Goal: Task Accomplishment & Management: Use online tool/utility

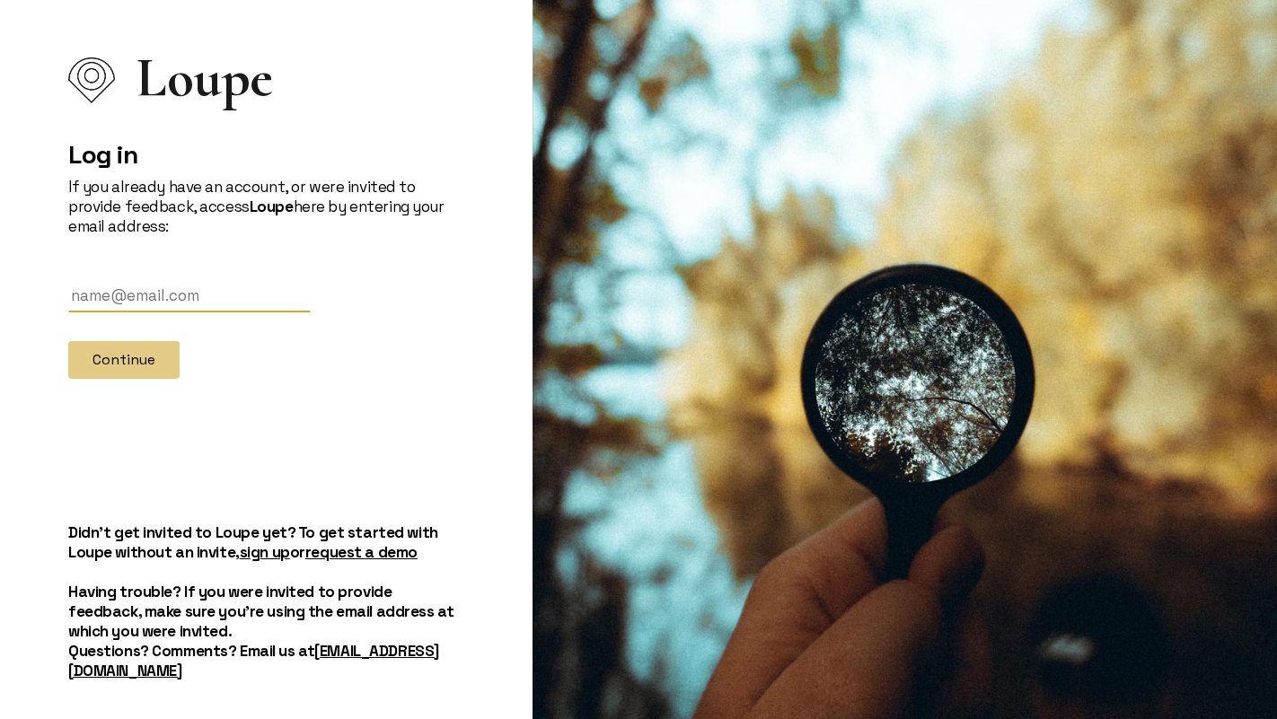
click at [238, 290] on input "text" at bounding box center [189, 295] width 242 height 33
type input "[EMAIL_ADDRESS][DOMAIN_NAME]"
click at [121, 348] on button "Continue" at bounding box center [123, 360] width 111 height 38
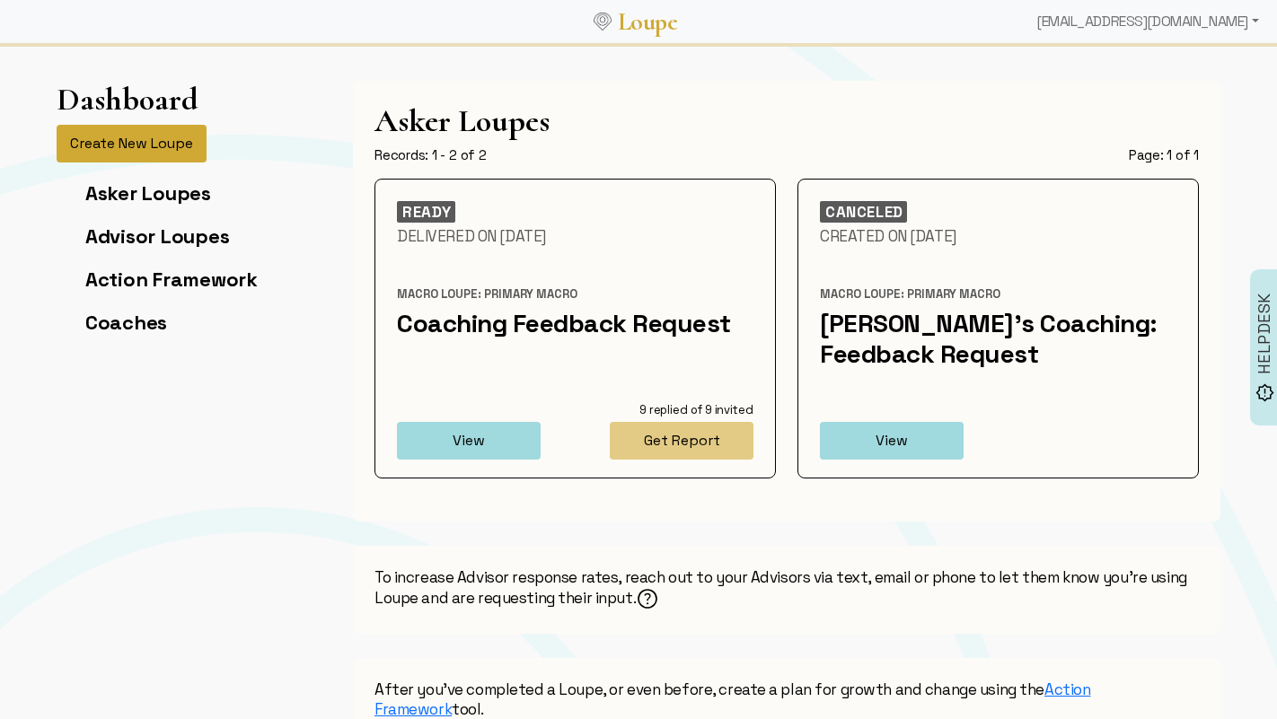
click at [171, 154] on button "Create New Loupe" at bounding box center [132, 144] width 150 height 38
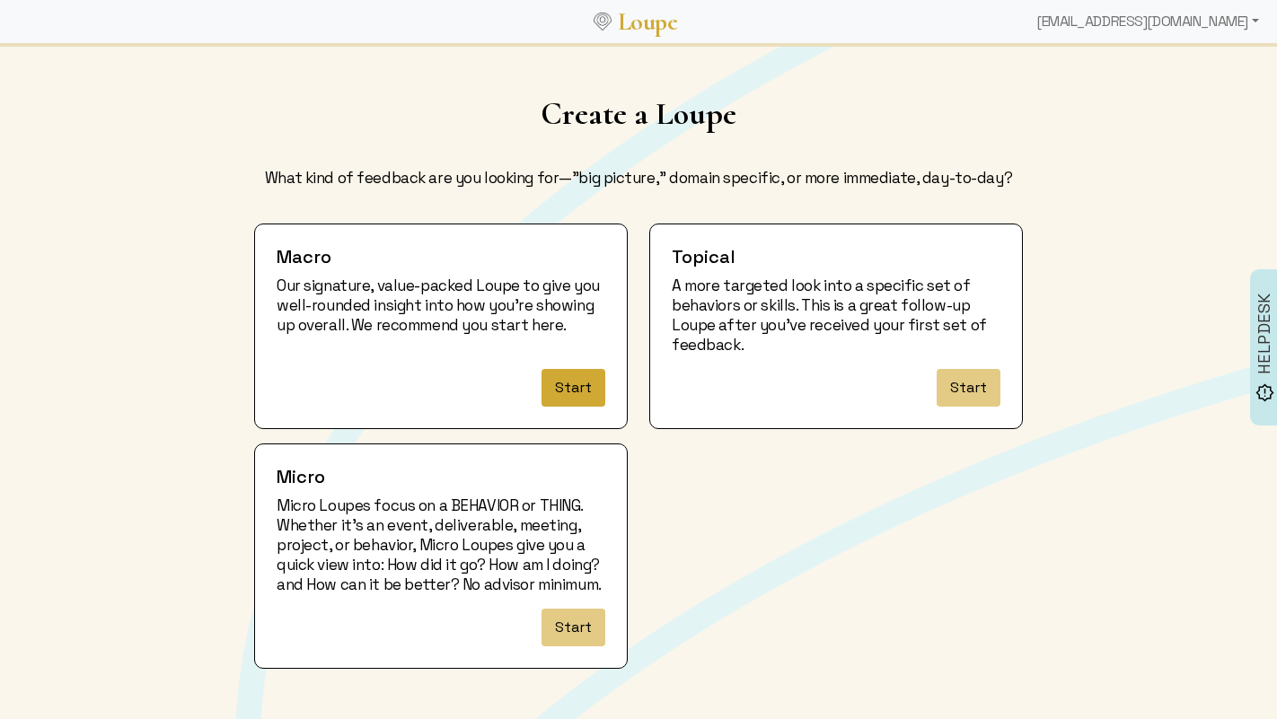
click at [573, 391] on button "Start" at bounding box center [574, 388] width 64 height 38
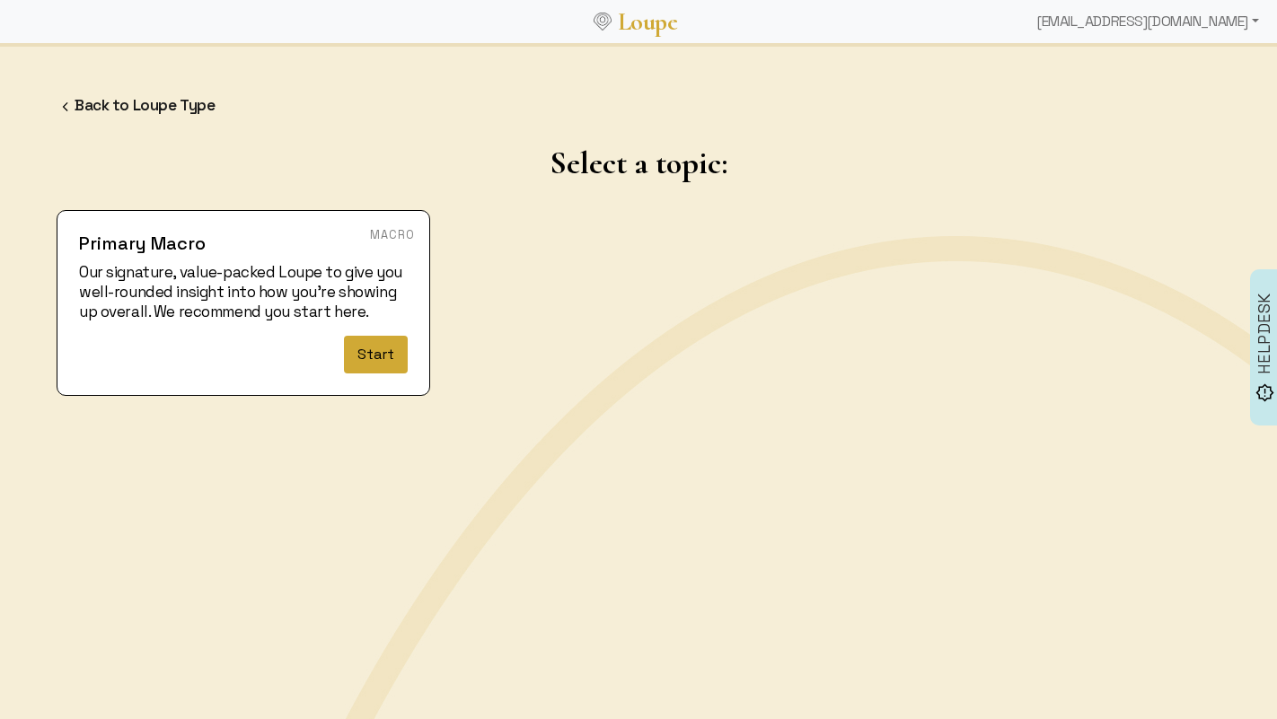
click at [378, 364] on button "Start" at bounding box center [376, 355] width 64 height 38
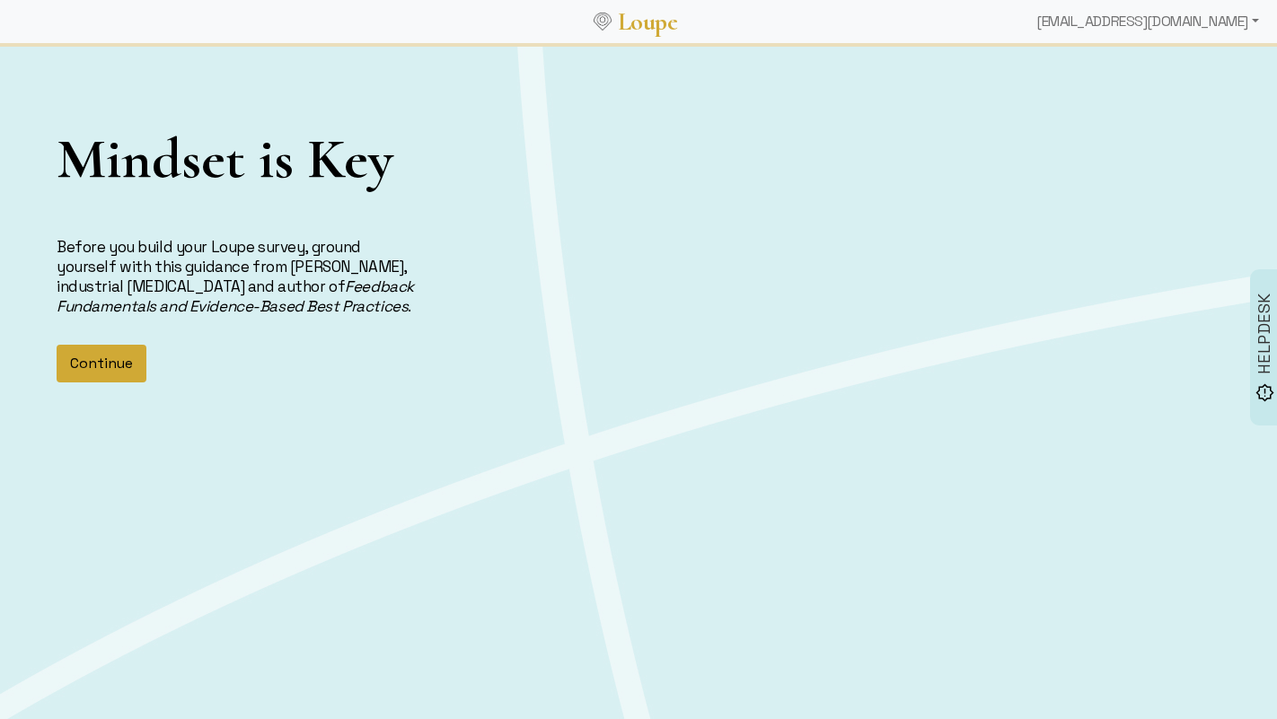
click at [116, 370] on button "Continue" at bounding box center [102, 364] width 90 height 38
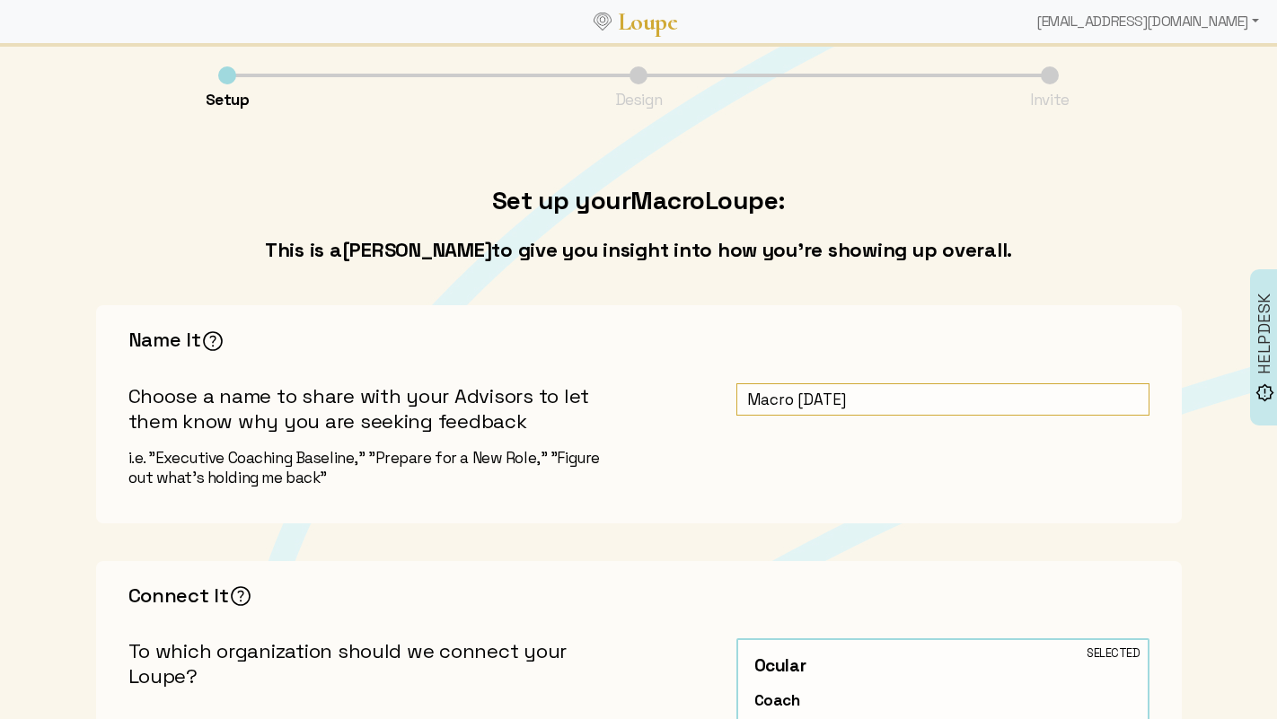
drag, startPoint x: 882, startPoint y: 402, endPoint x: 736, endPoint y: 401, distance: 145.5
click at [736, 400] on input "Macro [DATE]" at bounding box center [942, 399] width 413 height 33
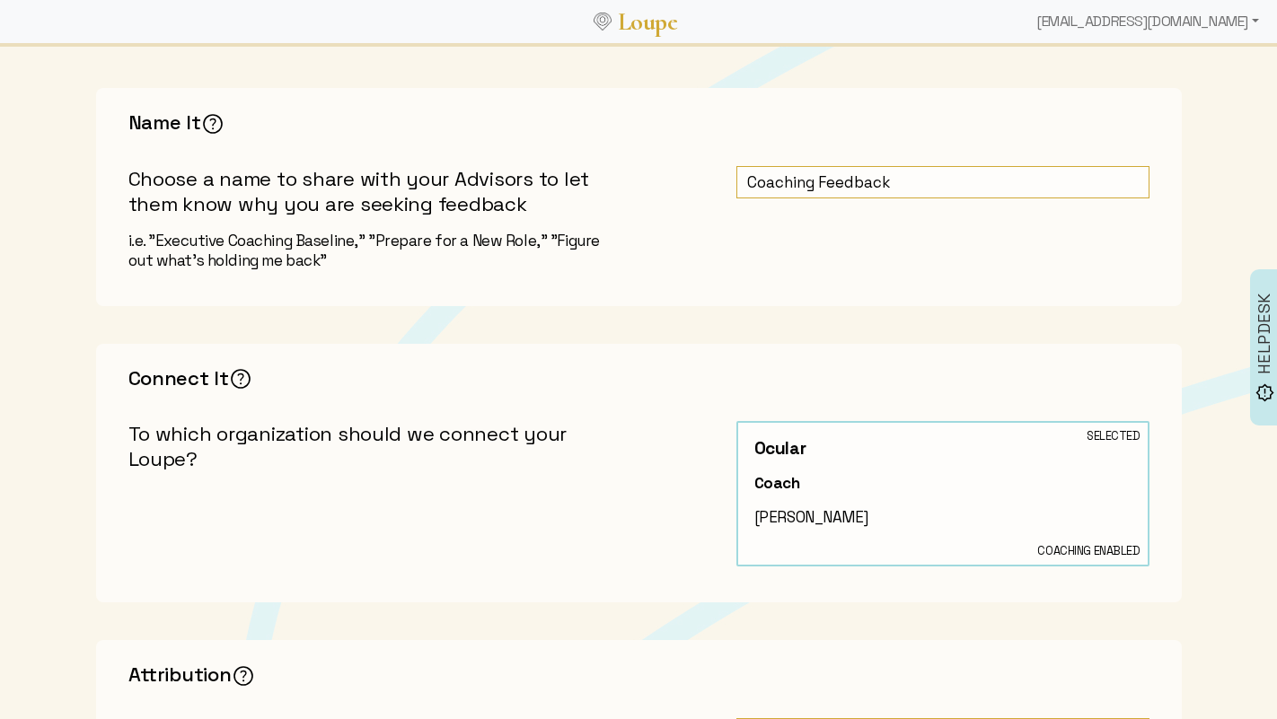
scroll to position [222, 0]
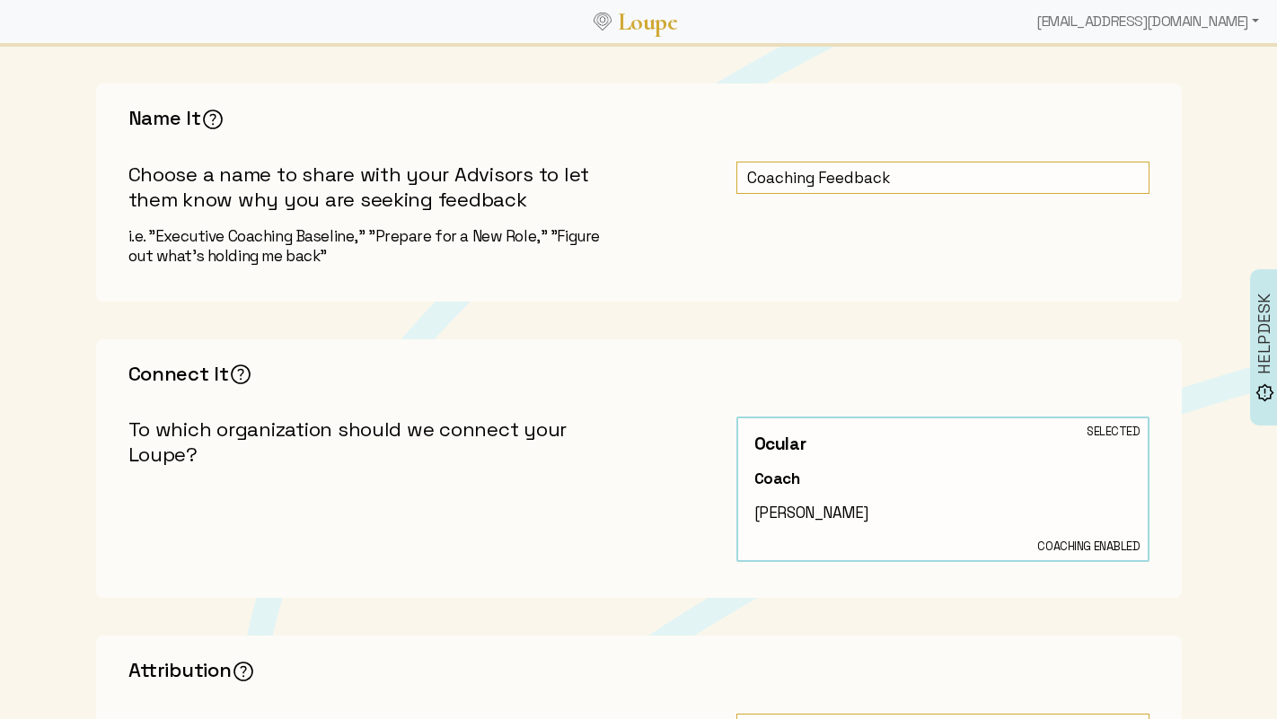
type input "Coaching Feedback"
click at [750, 480] on div "Ocular Selected Coaching Enabled Coach [PERSON_NAME]" at bounding box center [942, 489] width 413 height 145
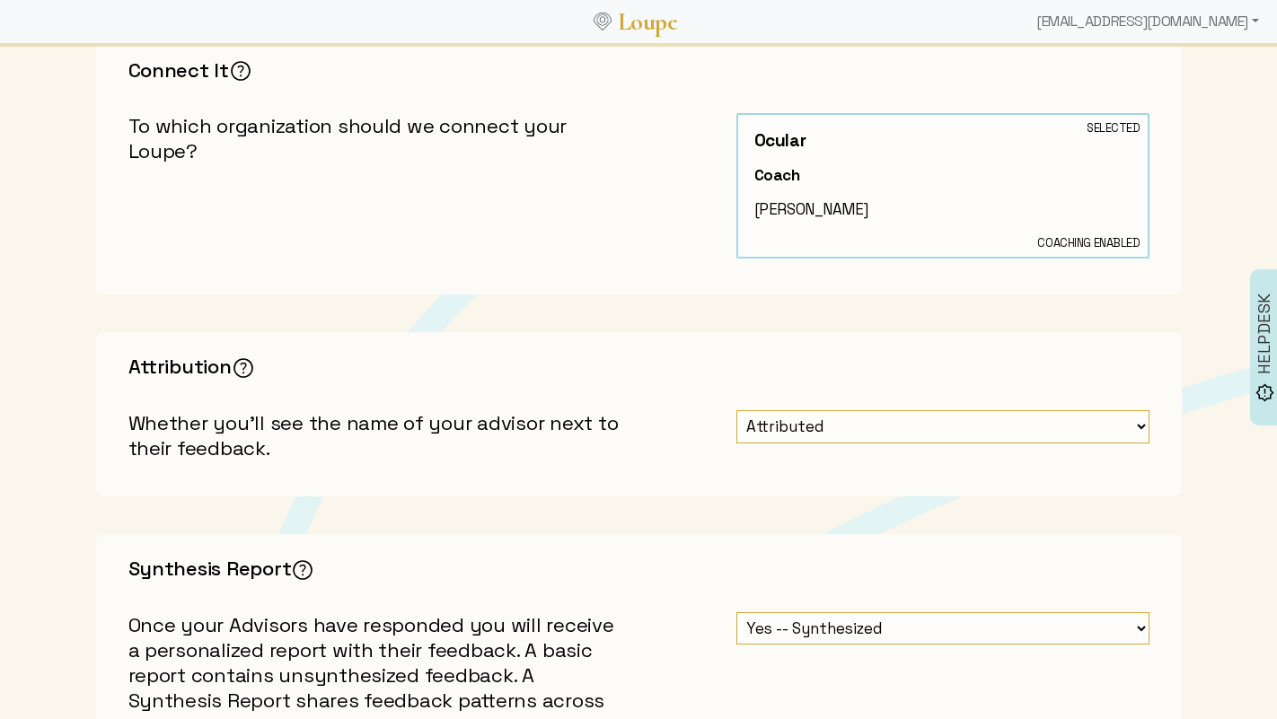
scroll to position [524, 0]
click at [903, 422] on select "Attributed Unattributed" at bounding box center [942, 427] width 413 height 33
click at [736, 411] on select "Attributed Unattributed" at bounding box center [942, 427] width 413 height 33
click at [839, 436] on select "Attributed Unattributed" at bounding box center [942, 427] width 413 height 33
select select "0: true"
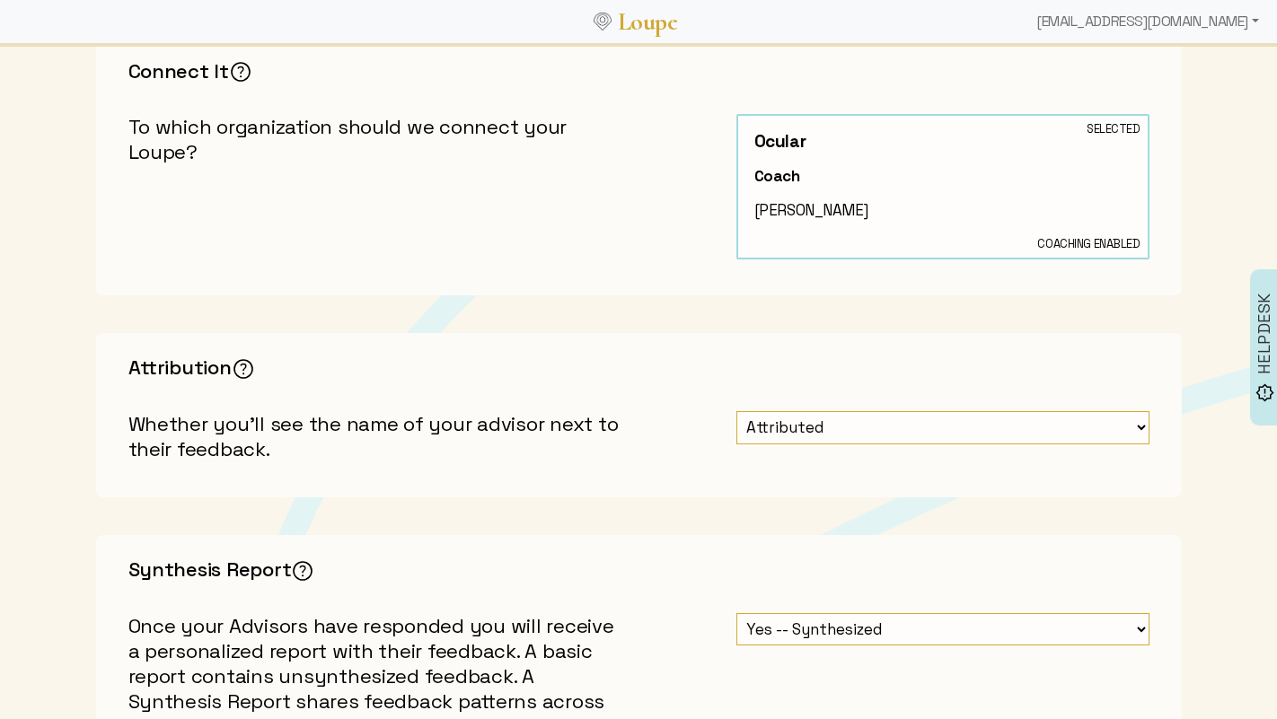
click at [736, 411] on select "Attributed Unattributed" at bounding box center [942, 427] width 413 height 33
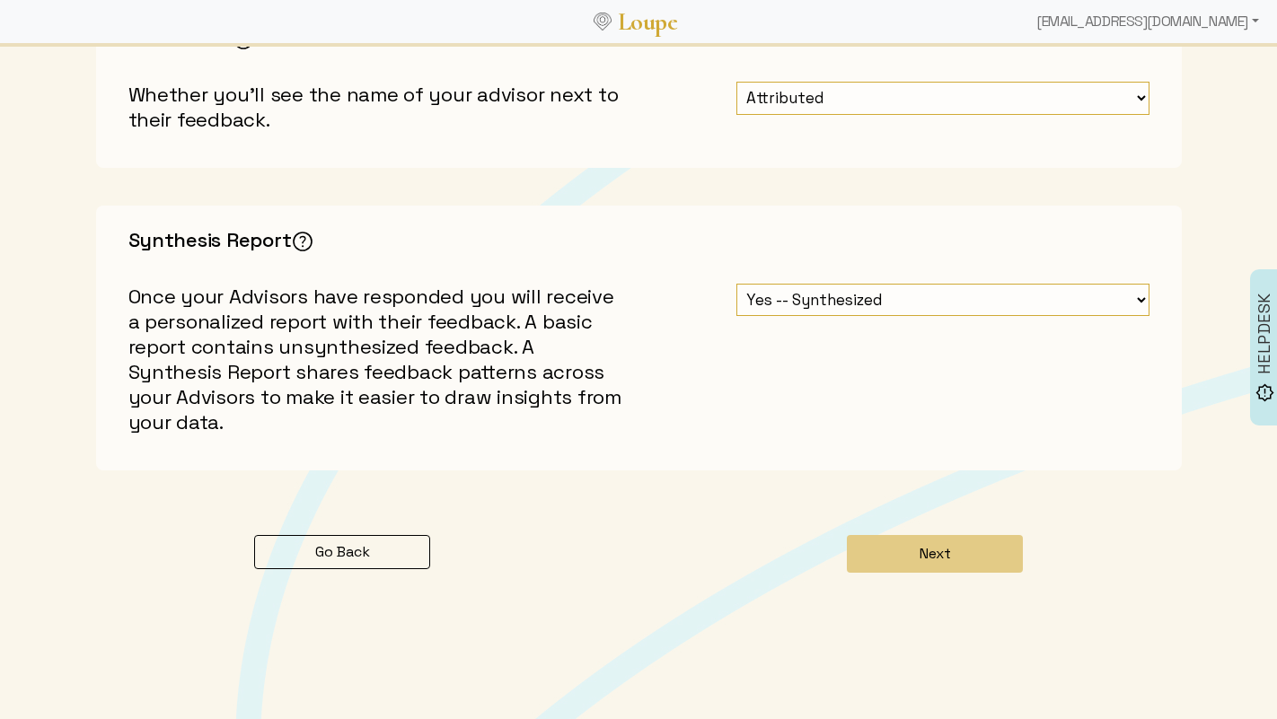
scroll to position [856, 0]
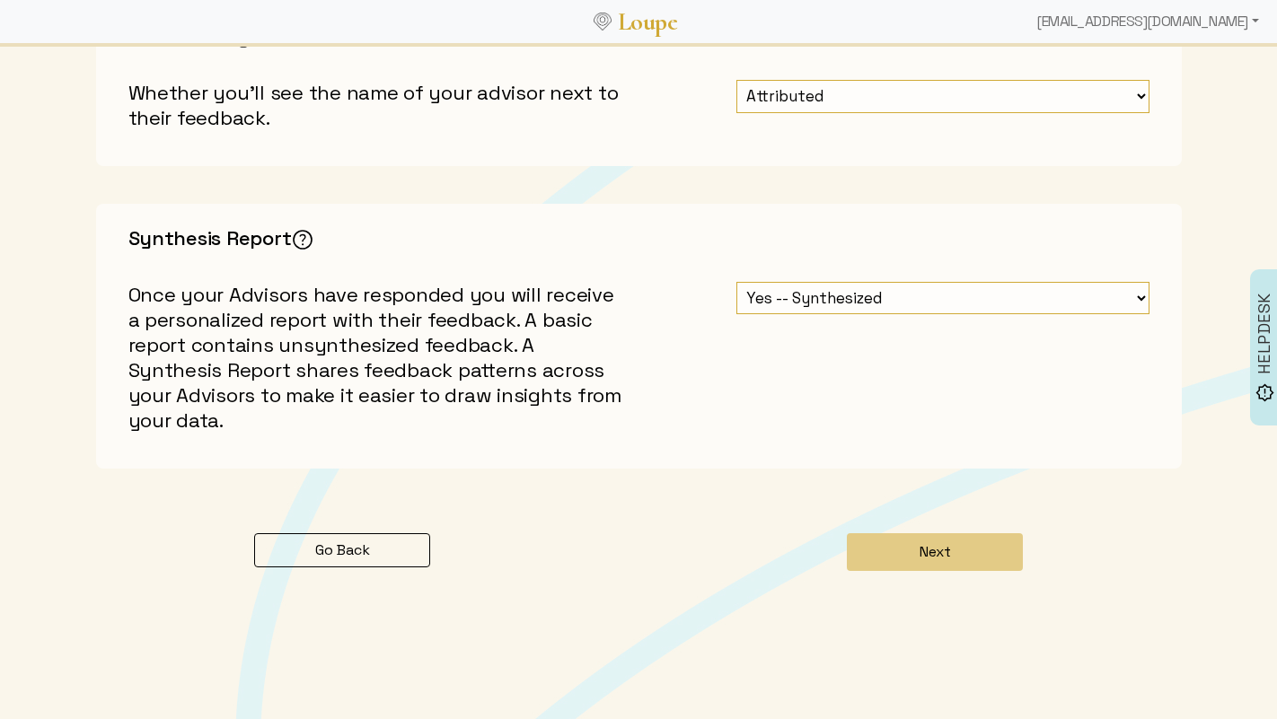
click at [779, 302] on select "Yes -- Synthesized No -- Unsynthesized" at bounding box center [942, 298] width 413 height 33
click at [912, 561] on button "Next" at bounding box center [935, 552] width 176 height 38
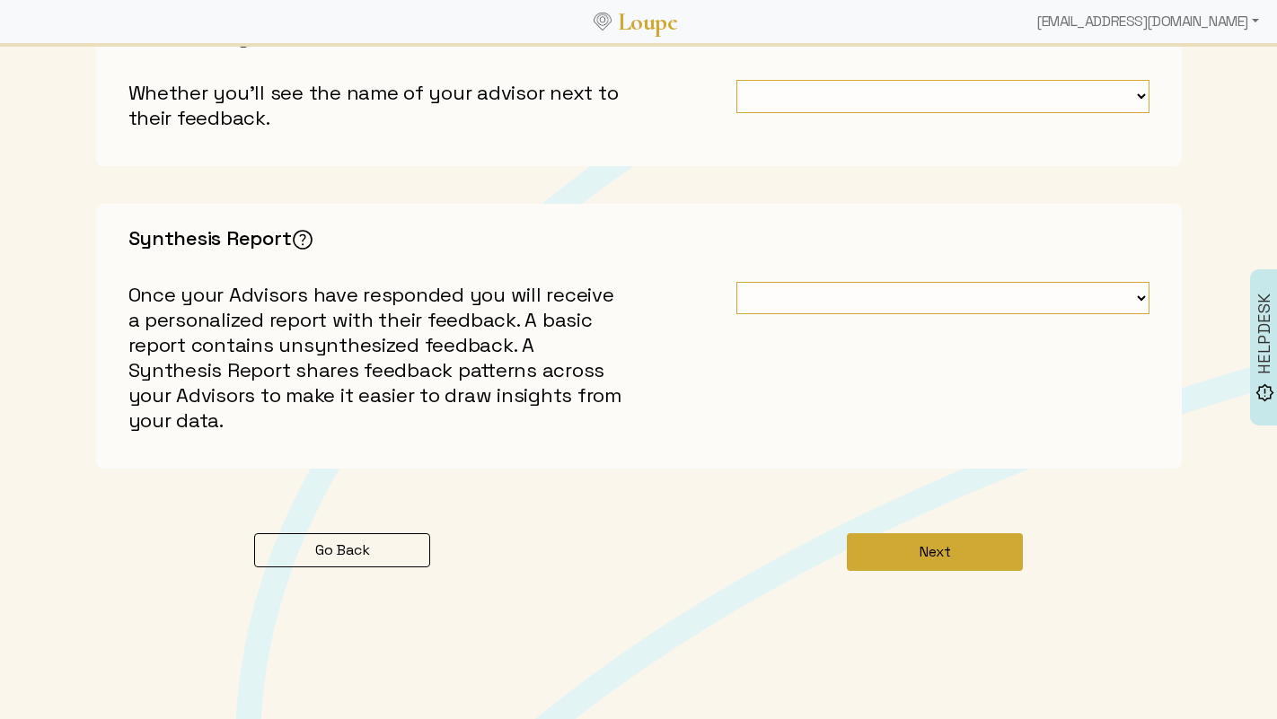
scroll to position [0, 0]
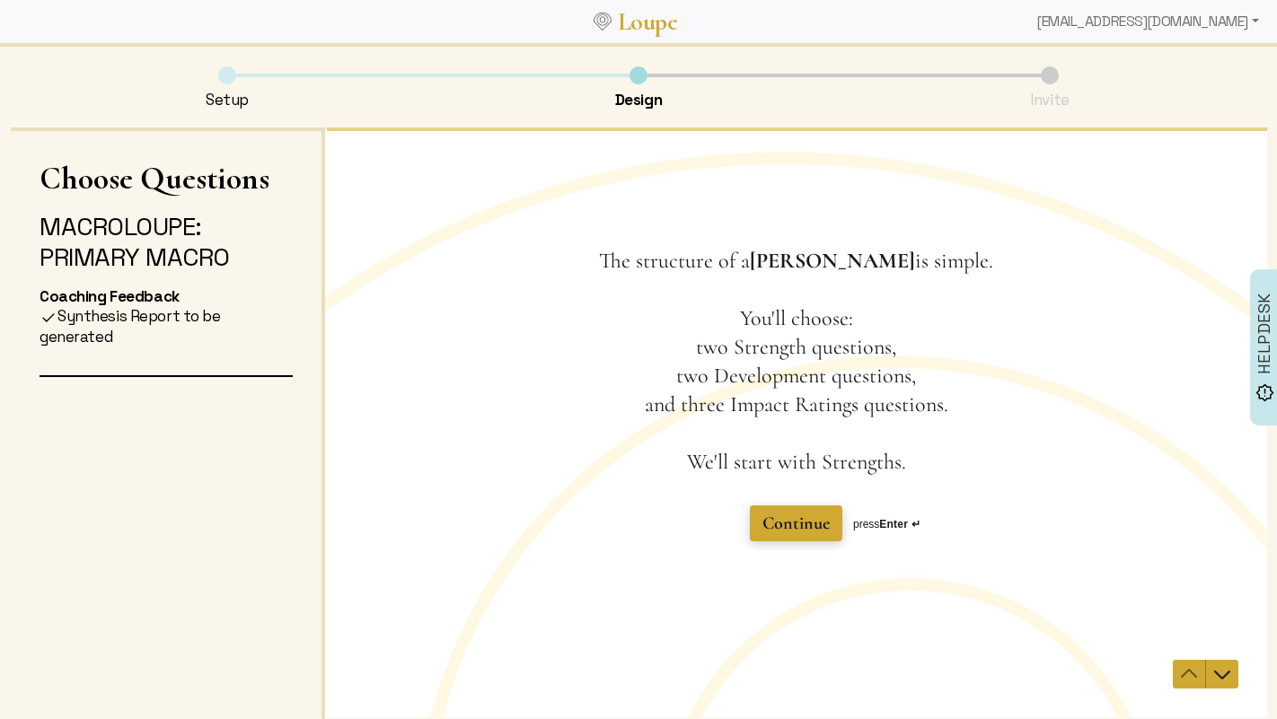
click at [789, 508] on button "Continue" at bounding box center [795, 524] width 92 height 36
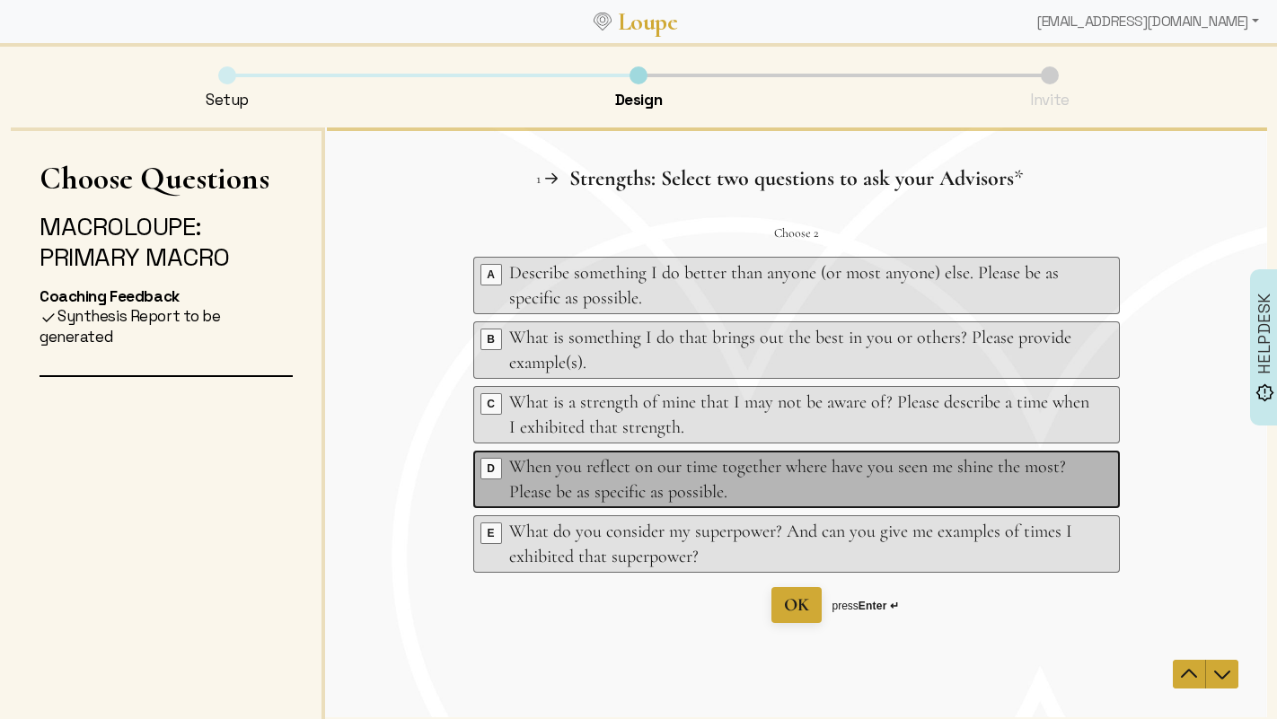
click at [777, 475] on div "When you reflect on our time together where have you seen me shine the most? Pl…" at bounding box center [798, 479] width 580 height 50
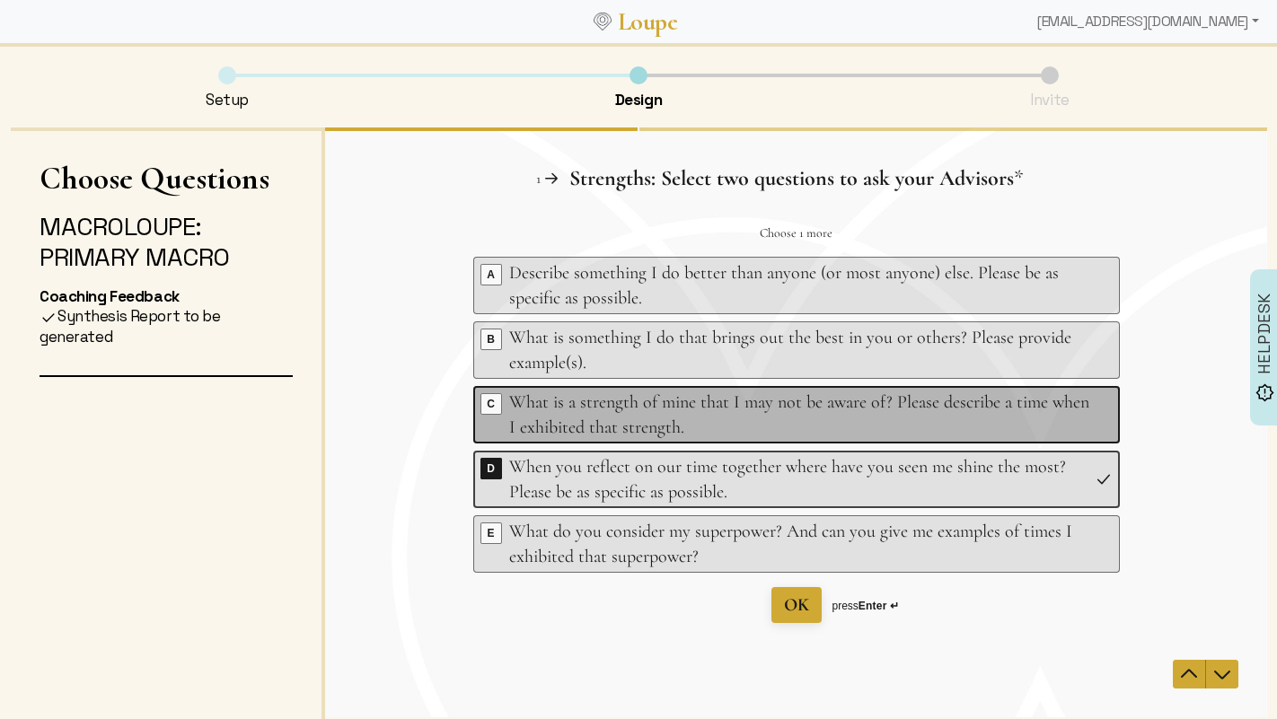
click at [790, 409] on div "What is a strength of mine that I may not be aware of? Please describe a time w…" at bounding box center [798, 415] width 580 height 50
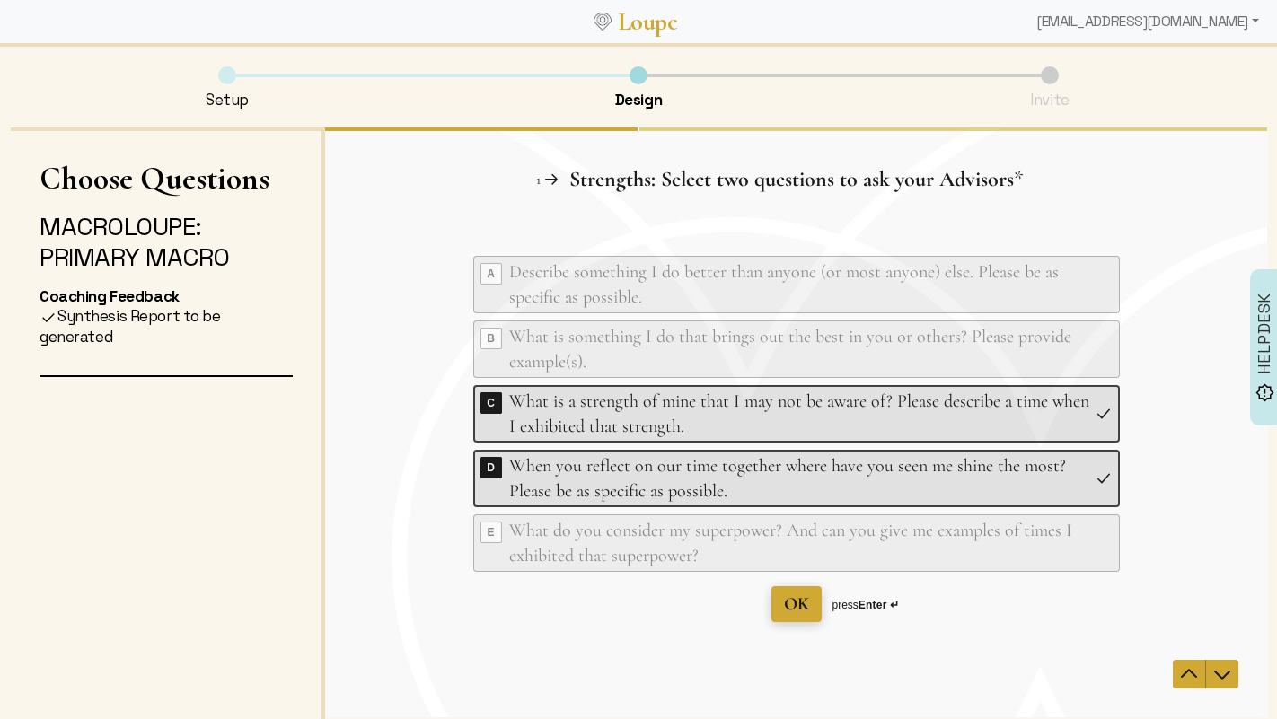
click at [803, 601] on span "OK" at bounding box center [795, 605] width 25 height 22
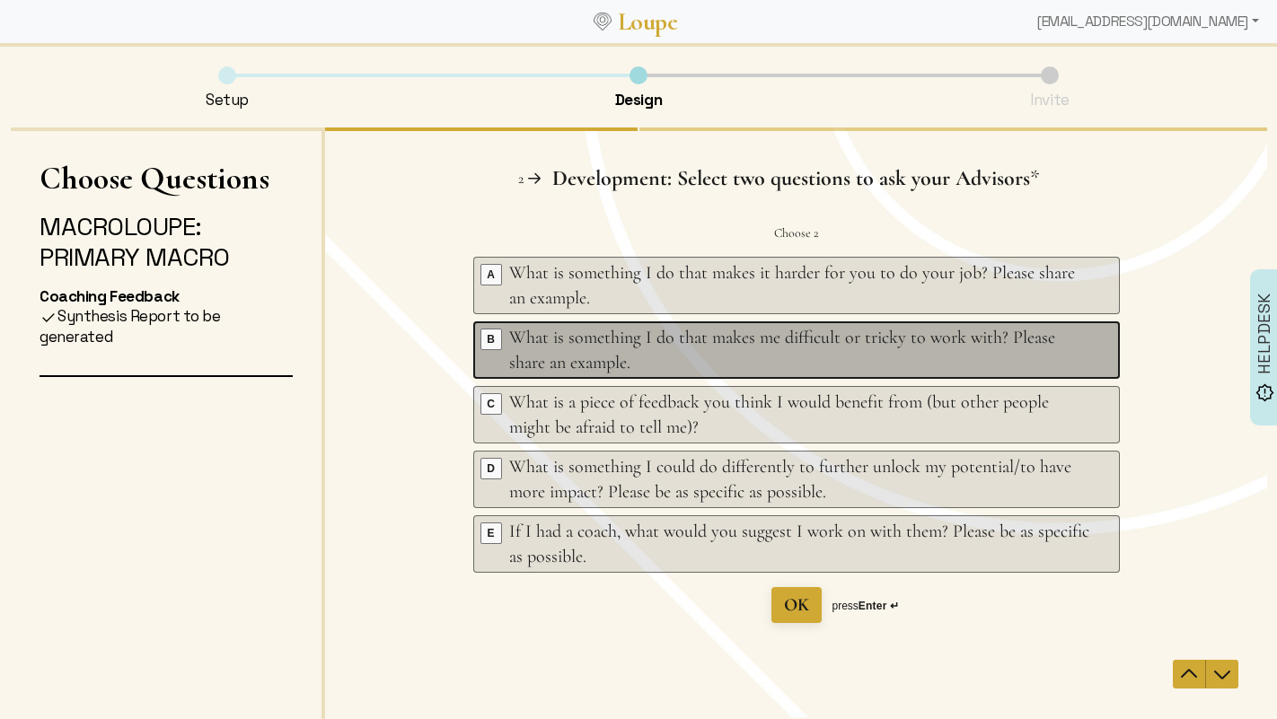
click at [649, 362] on div "What is something I do that makes me difficult or tricky to work with? Please s…" at bounding box center [798, 350] width 580 height 50
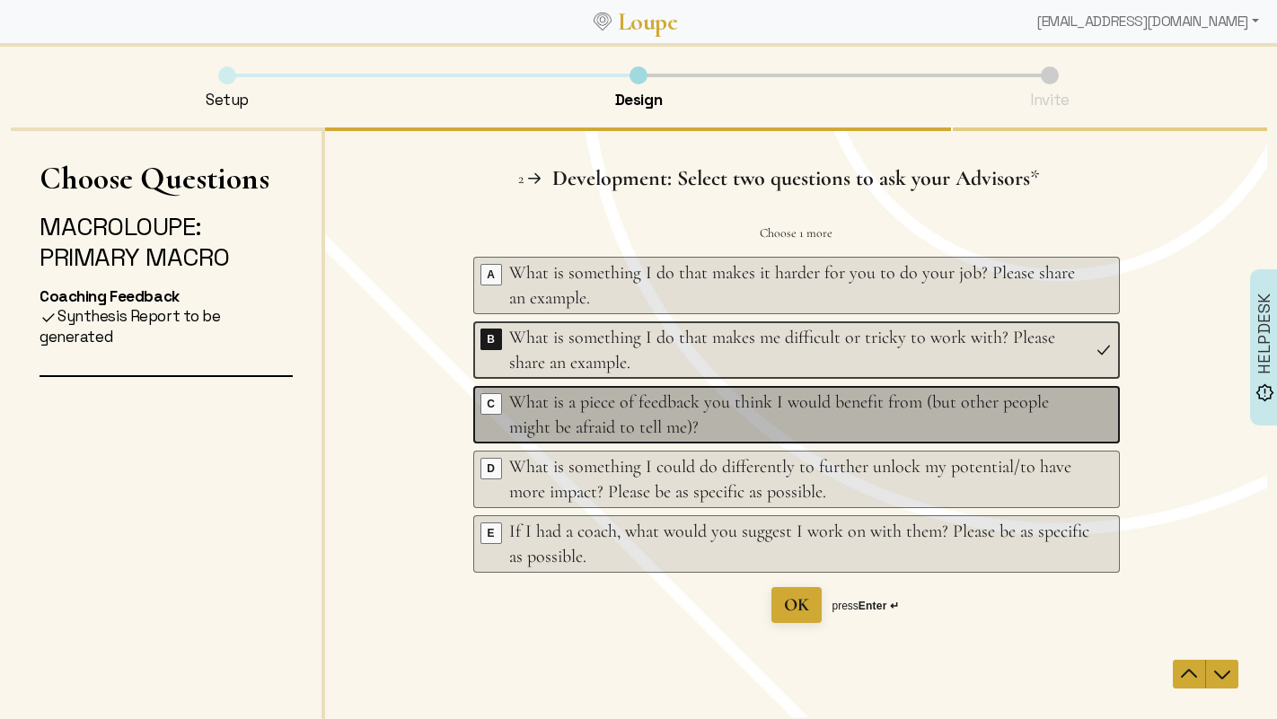
click at [662, 418] on div "What is a piece of feedback you think I would benefit from (but other people mi…" at bounding box center [798, 415] width 580 height 50
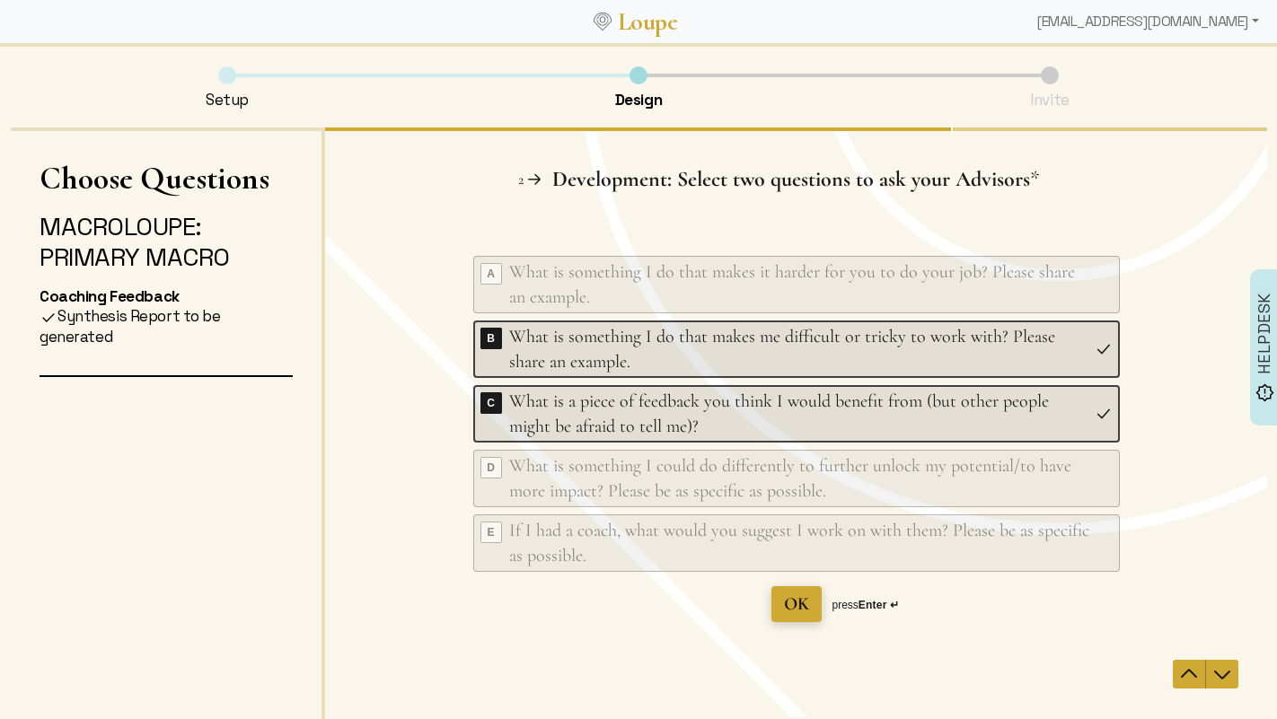
click at [793, 609] on span "OK" at bounding box center [795, 605] width 25 height 22
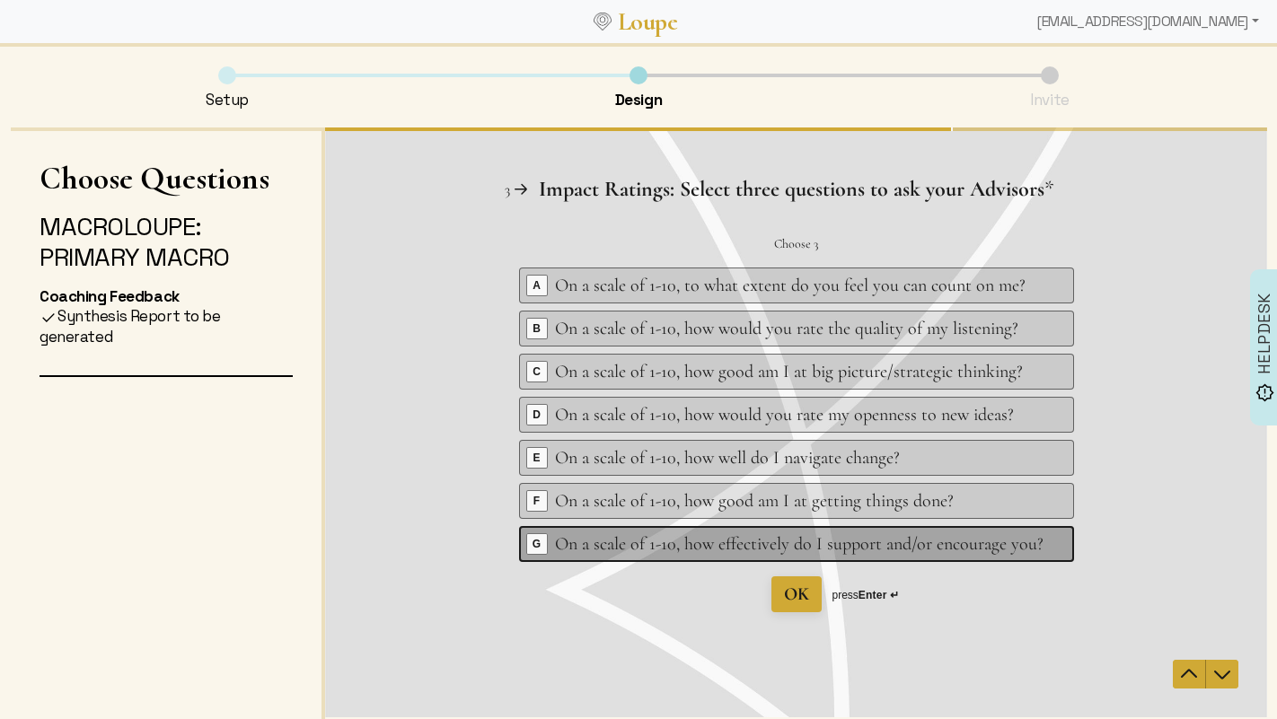
click at [782, 545] on div "On a scale of 1-10, how effectively do I support and/or encourage you?" at bounding box center [798, 544] width 489 height 25
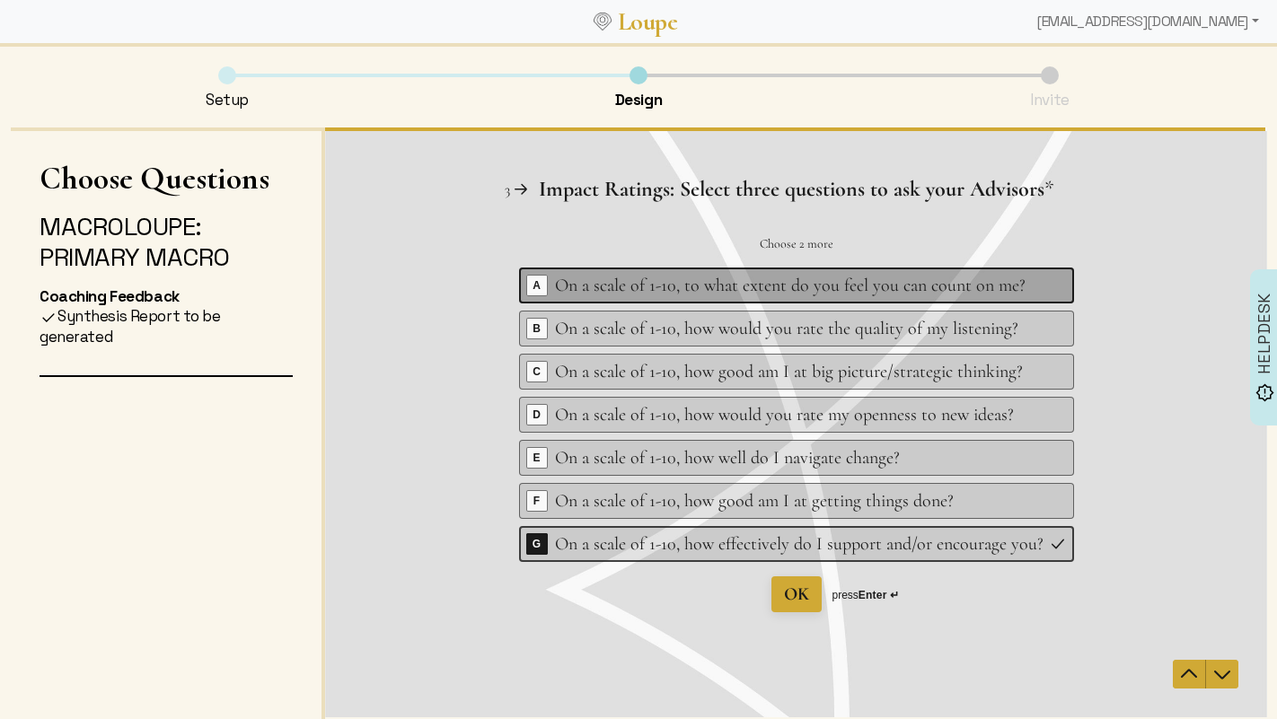
click at [789, 301] on div "Key A On a scale of 1-10, to what extent do you feel you can count on me?" at bounding box center [795, 286] width 555 height 36
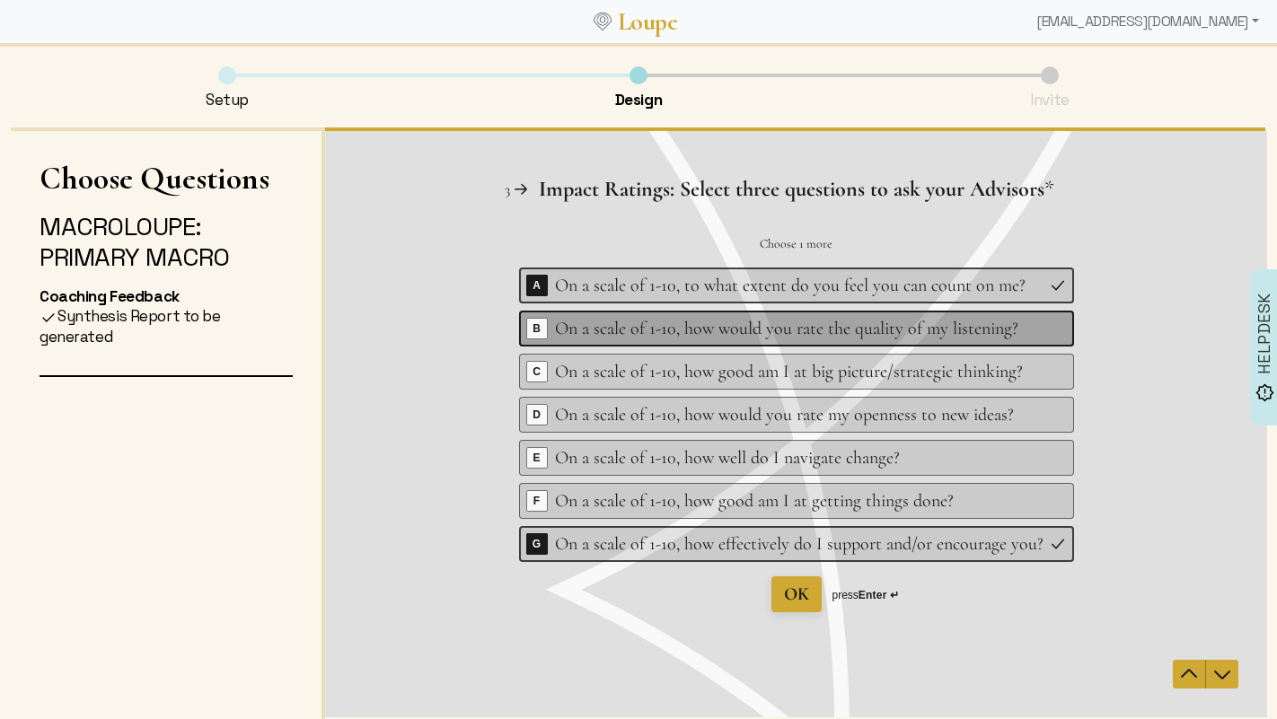
click at [767, 339] on div "On a scale of 1-10, how would you rate the quality of my listening?" at bounding box center [798, 328] width 489 height 25
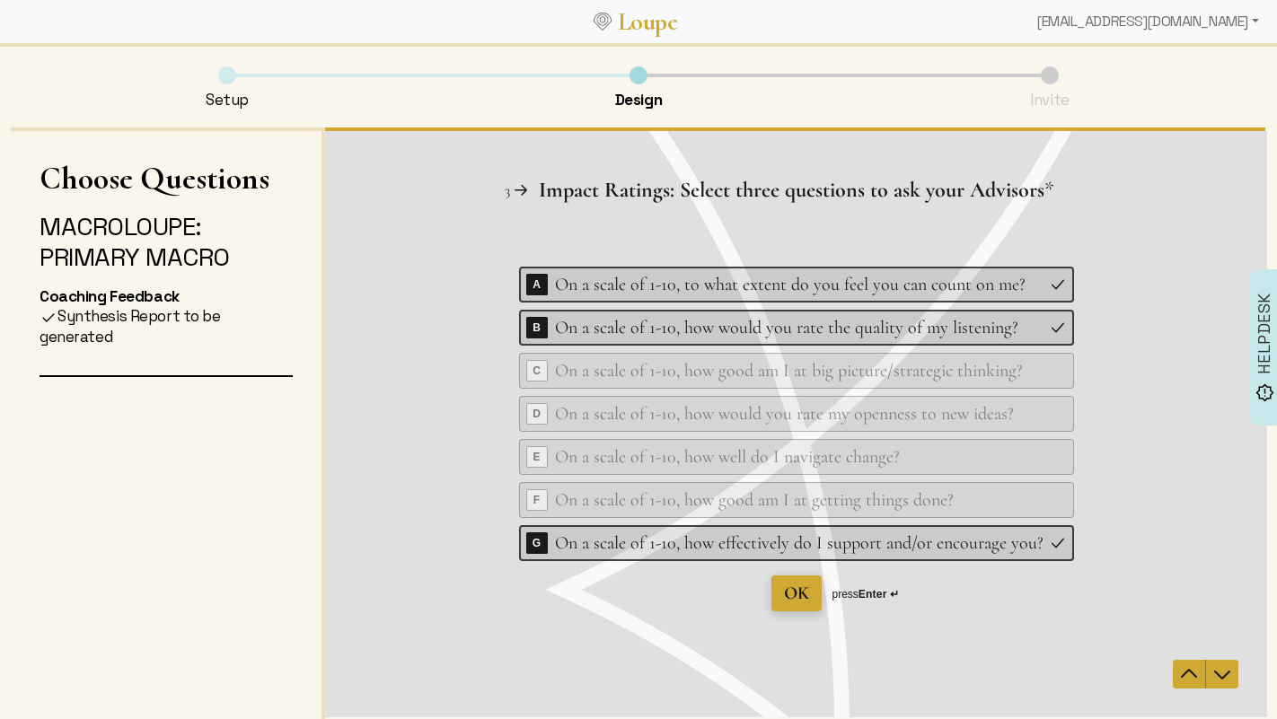
click at [797, 603] on span "OK" at bounding box center [795, 594] width 25 height 22
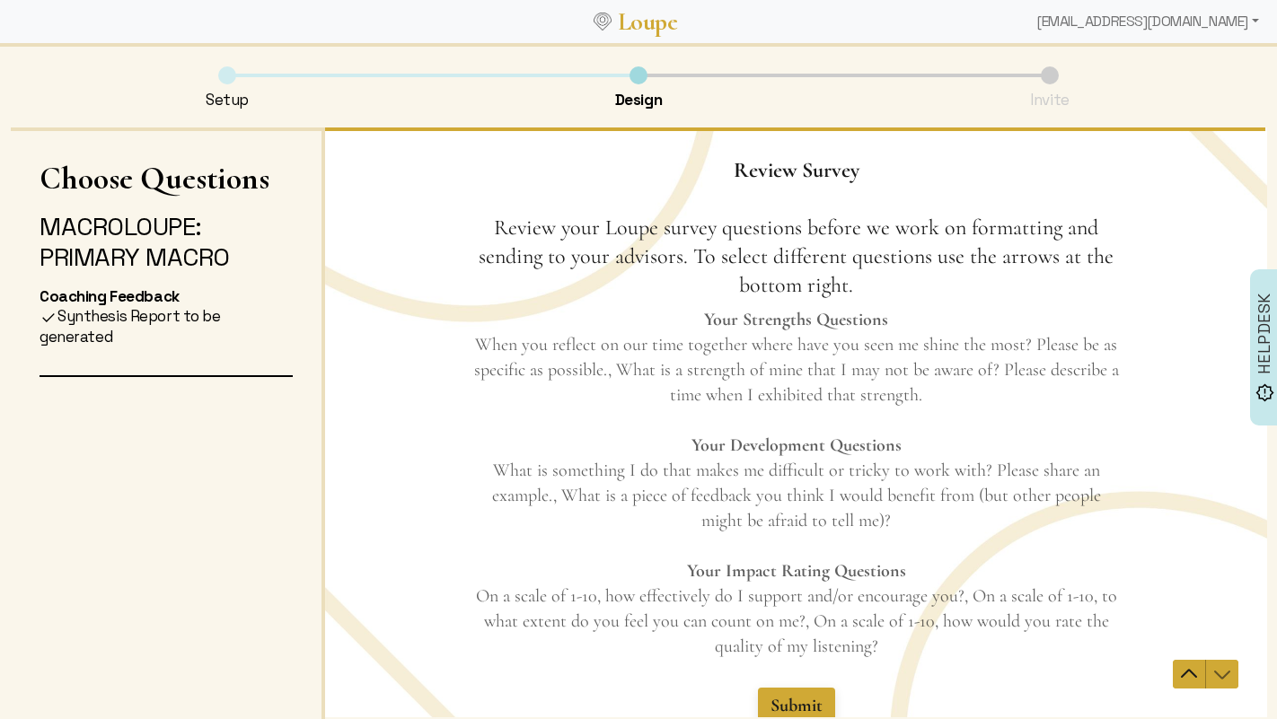
scroll to position [92, 0]
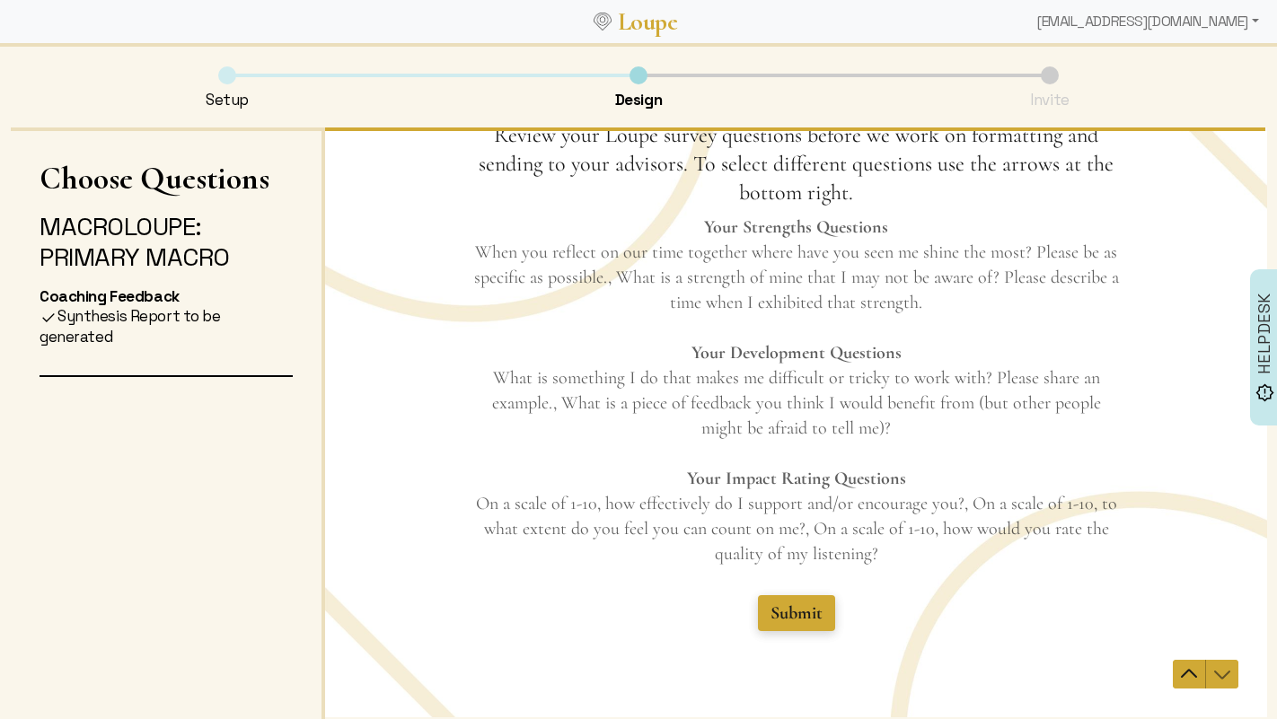
click at [787, 617] on span "Submit" at bounding box center [796, 614] width 52 height 22
